Goal: Check status: Check status

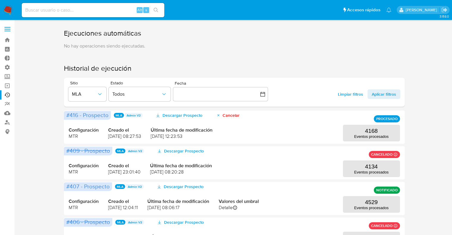
scroll to position [40, 0]
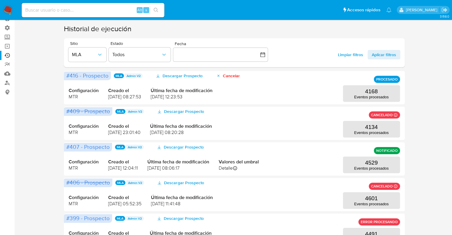
click at [65, 17] on div "Alt s" at bounding box center [93, 10] width 143 height 14
click at [53, 9] on input at bounding box center [93, 10] width 143 height 8
paste input "201658780"
type input "201658780"
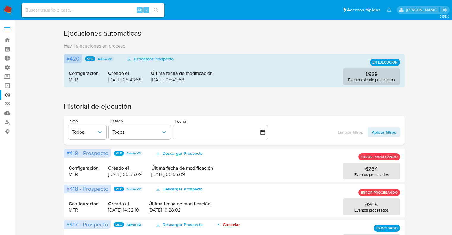
click at [43, 9] on input at bounding box center [93, 10] width 143 height 8
paste input "201658780"
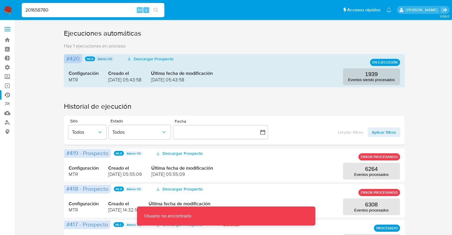
click at [43, 9] on input "201658780" at bounding box center [93, 10] width 143 height 8
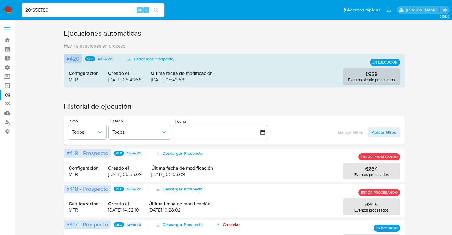
drag, startPoint x: 84, startPoint y: 9, endPoint x: 0, endPoint y: 0, distance: 84.6
paste input
type input "201658780"
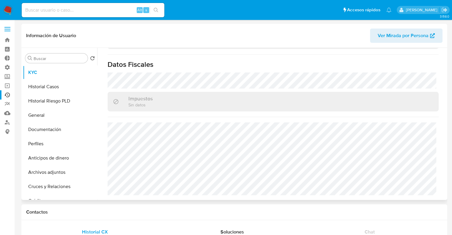
scroll to position [334, 0]
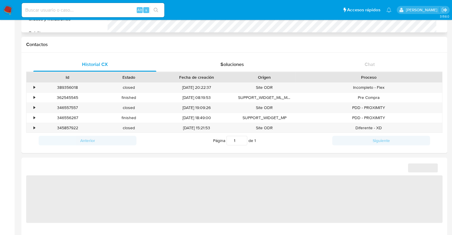
select select "10"
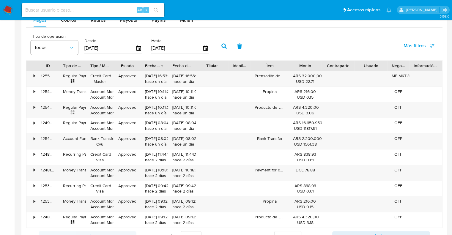
scroll to position [553, 0]
drag, startPoint x: 355, startPoint y: 64, endPoint x: 350, endPoint y: 70, distance: 7.2
click at [350, 70] on div at bounding box center [354, 66] width 11 height 10
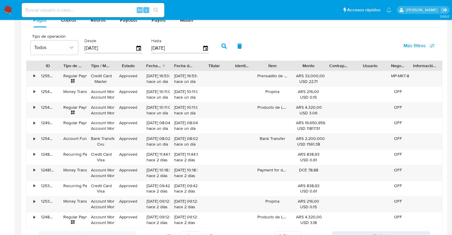
scroll to position [554, 0]
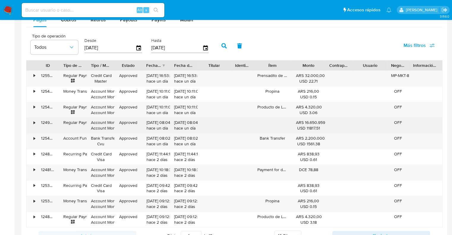
click at [32, 121] on div "•" at bounding box center [31, 125] width 10 height 15
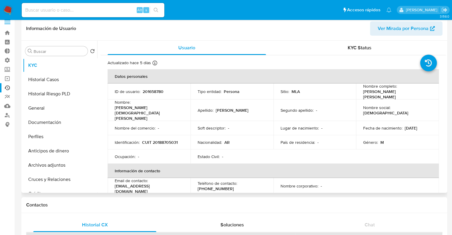
scroll to position [0, 0]
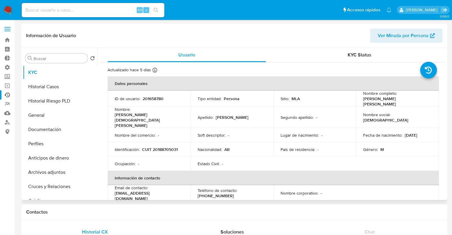
click at [244, 46] on div "Información de Usuario Ver Mirada por Persona" at bounding box center [234, 36] width 426 height 24
click at [270, 26] on div "Información de Usuario Ver Mirada por Persona" at bounding box center [234, 36] width 426 height 24
click at [8, 92] on link "Ejecuciones automáticas" at bounding box center [35, 94] width 71 height 9
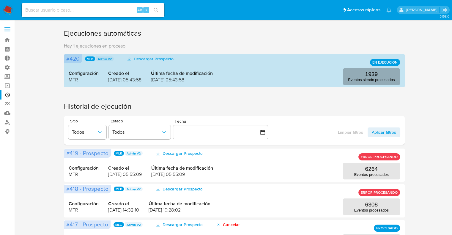
click at [384, 81] on p "Eventos siendo procesados" at bounding box center [371, 80] width 47 height 4
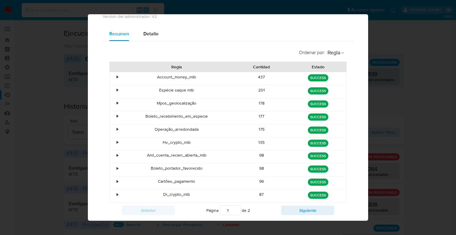
scroll to position [34, 0]
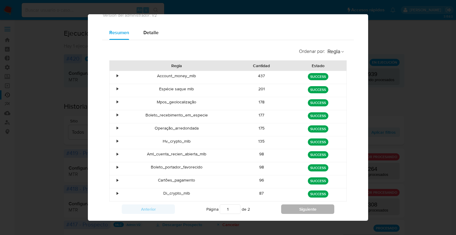
click at [325, 207] on button "Siguiente" at bounding box center [307, 209] width 53 height 10
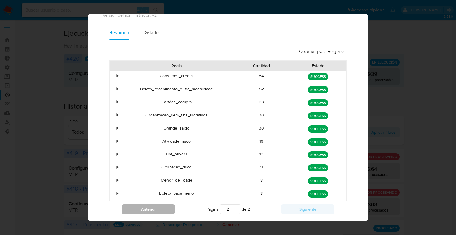
click at [141, 207] on button "Anterior" at bounding box center [148, 209] width 53 height 10
type input "1"
